Goal: Find specific page/section: Find specific page/section

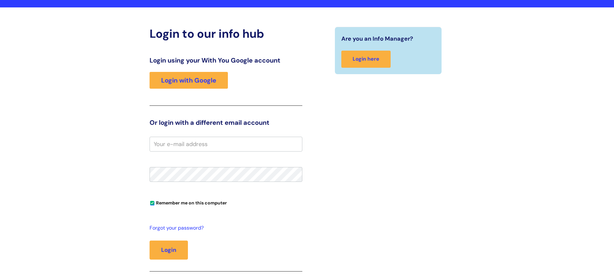
scroll to position [64, 0]
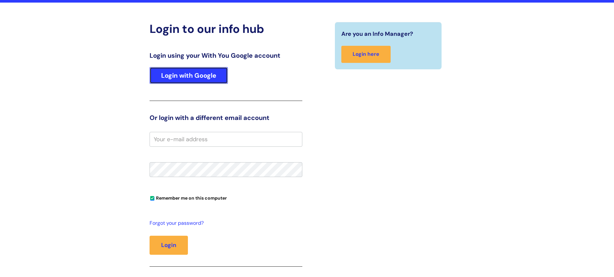
click at [175, 72] on link "Login with Google" at bounding box center [189, 75] width 78 height 17
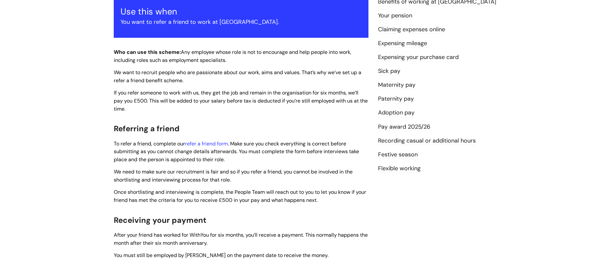
scroll to position [129, 0]
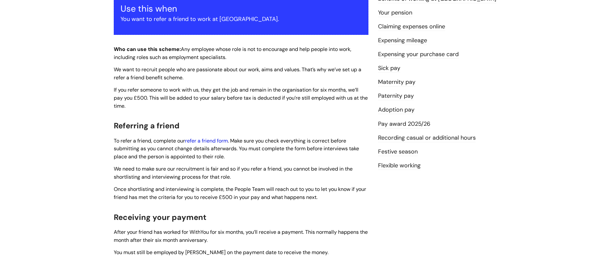
click at [215, 140] on link "refer a friend form" at bounding box center [206, 140] width 43 height 7
